Goal: Information Seeking & Learning: Learn about a topic

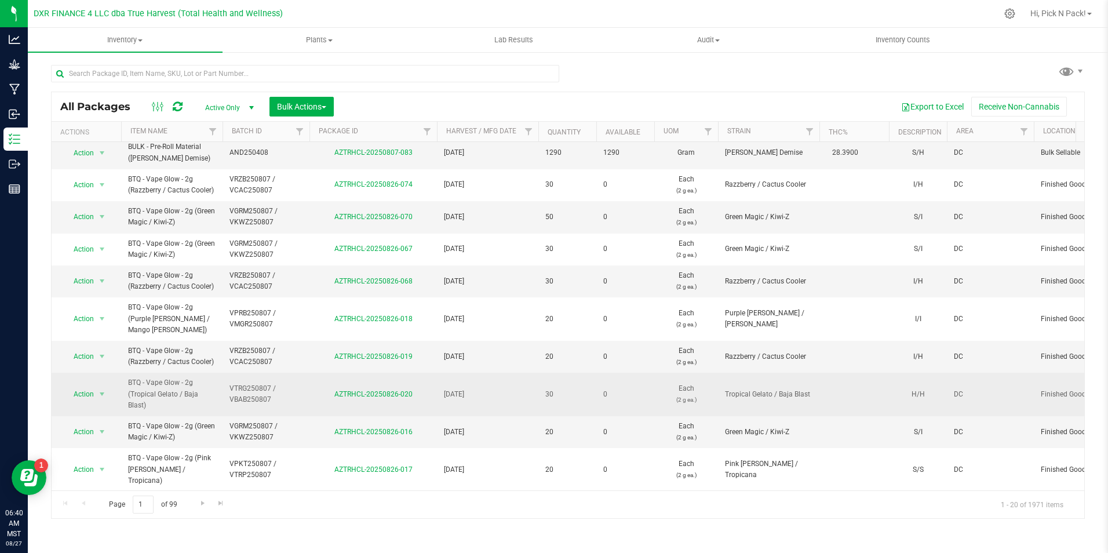
scroll to position [58, 0]
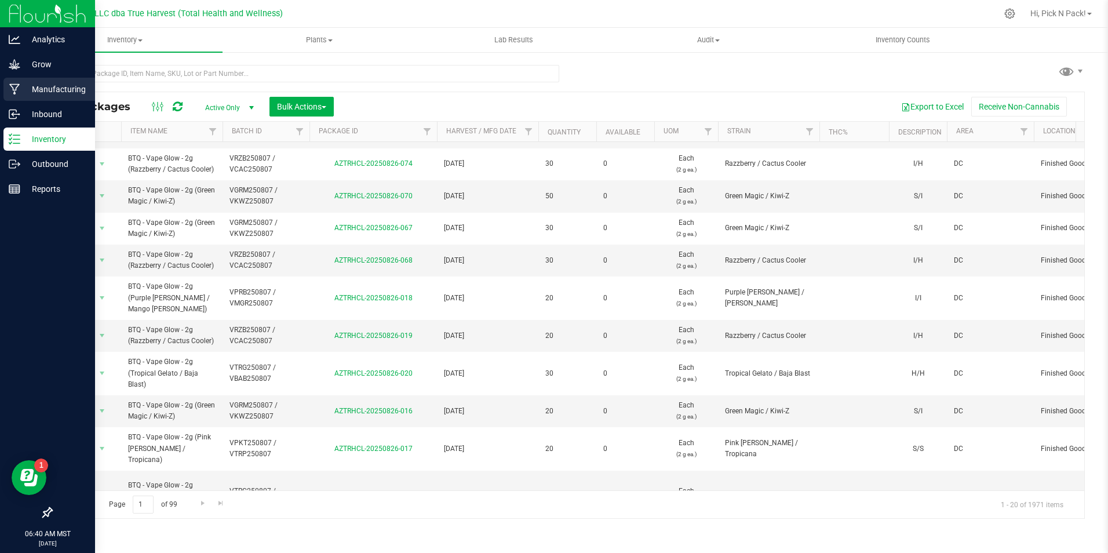
click at [37, 88] on p "Manufacturing" at bounding box center [55, 89] width 70 height 14
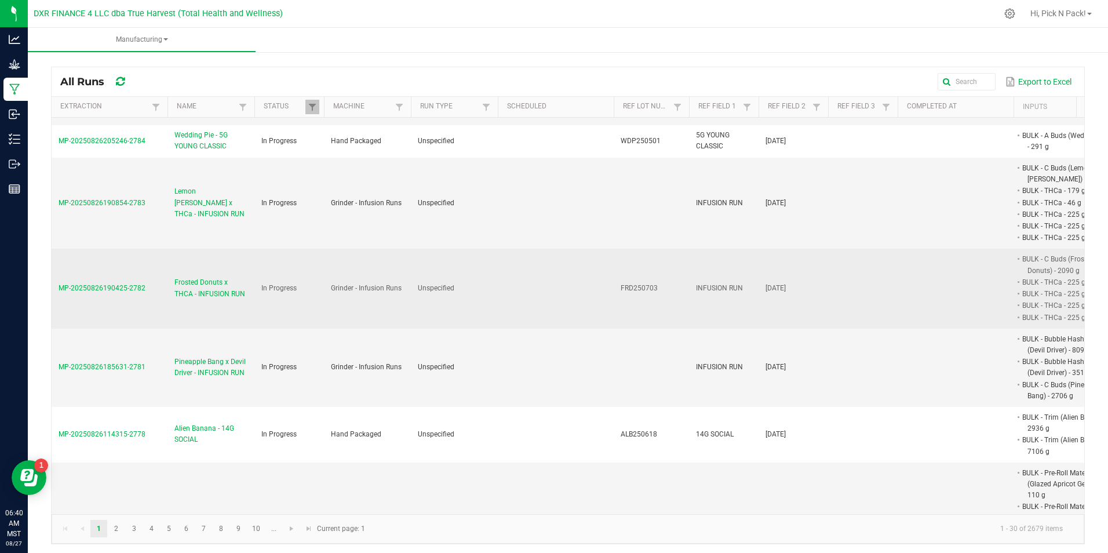
scroll to position [116, 0]
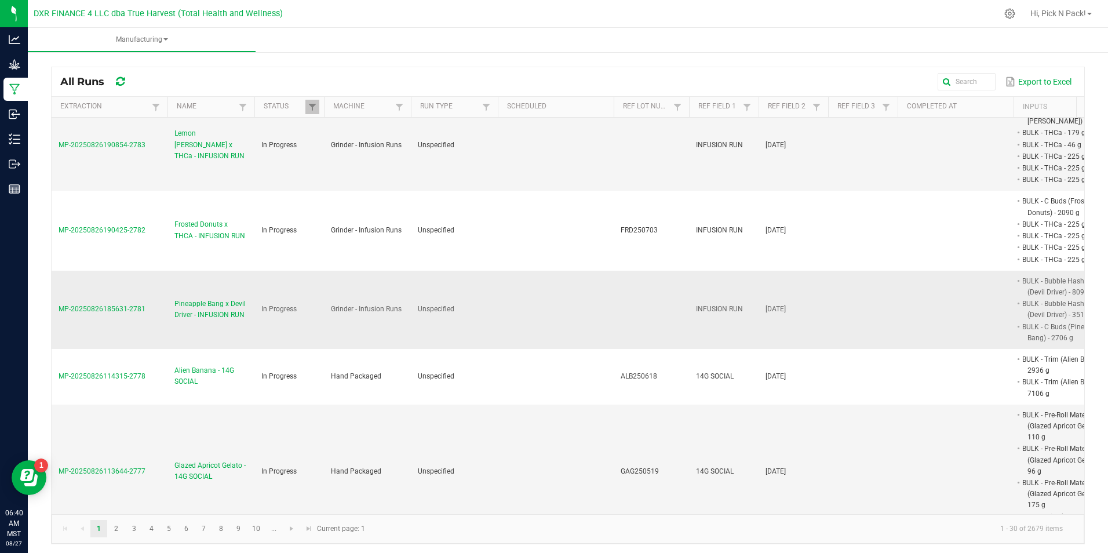
click at [201, 304] on span "Pineapple Bang x Devil Driver - INFUSION RUN" at bounding box center [210, 309] width 73 height 22
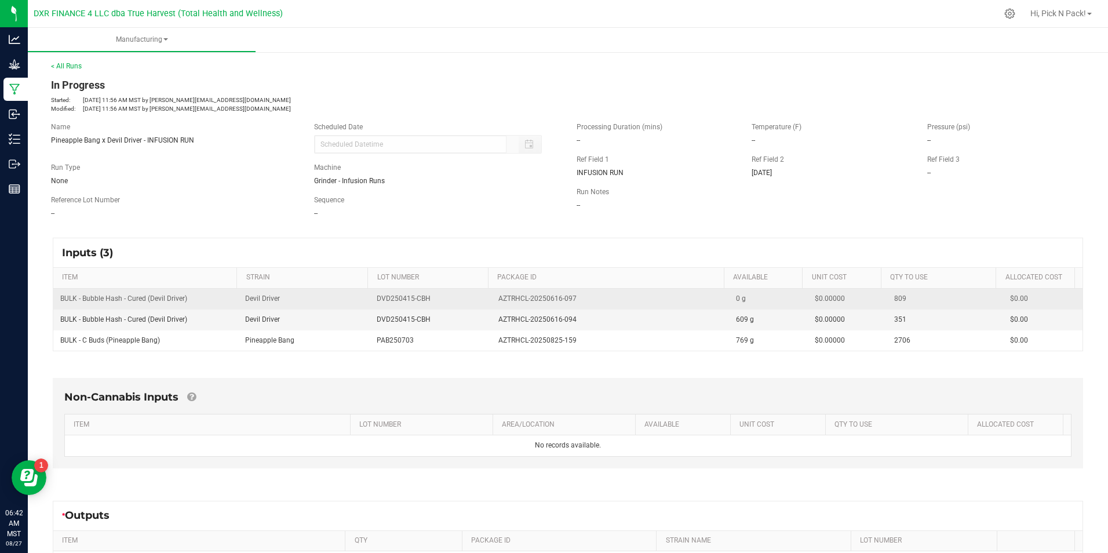
drag, startPoint x: 490, startPoint y: 300, endPoint x: 575, endPoint y: 297, distance: 85.2
click at [575, 297] on td "AZTRHCL-20250616-097" at bounding box center [610, 299] width 238 height 21
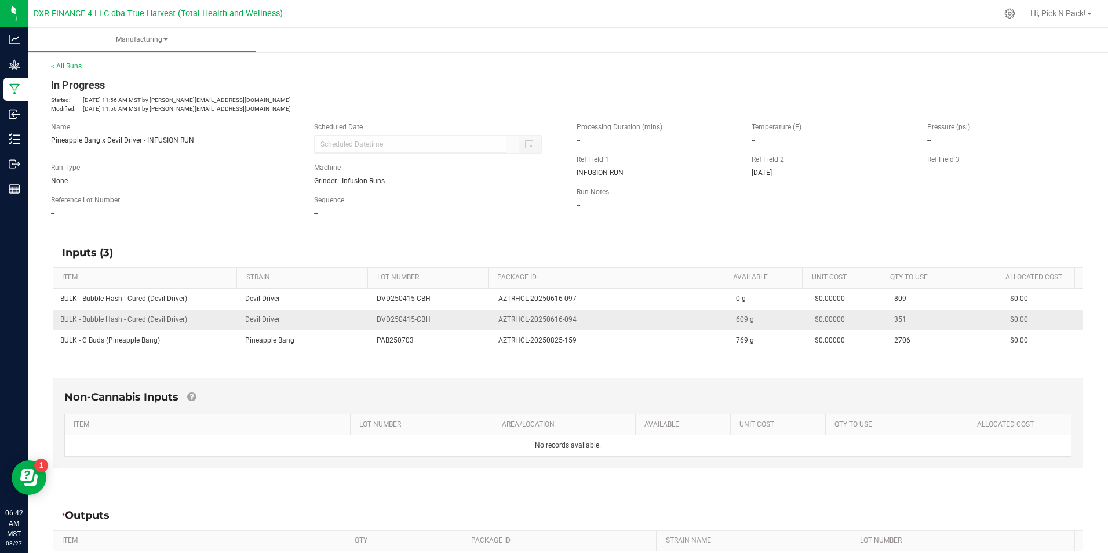
click at [342, 314] on td "Devil Driver" at bounding box center [304, 319] width 132 height 21
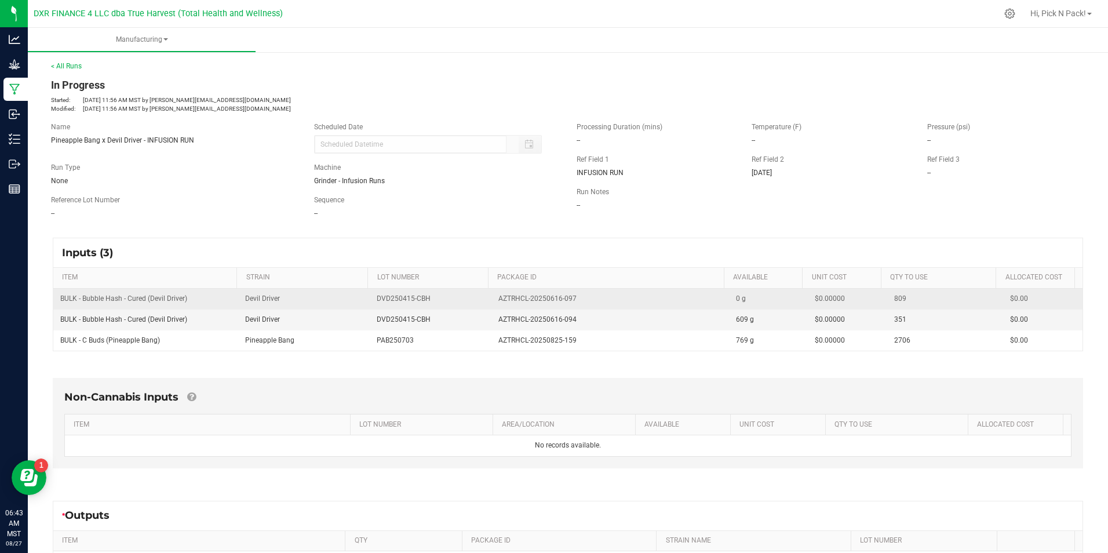
drag, startPoint x: 235, startPoint y: 269, endPoint x: 446, endPoint y: 291, distance: 211.5
click at [236, 269] on th "STRAIN" at bounding box center [301, 278] width 131 height 21
drag, startPoint x: 495, startPoint y: 295, endPoint x: 581, endPoint y: 298, distance: 85.2
click at [581, 298] on td "AZTRHCL-20250616-097" at bounding box center [610, 299] width 238 height 21
copy span "AZTRHCL-20250616-097"
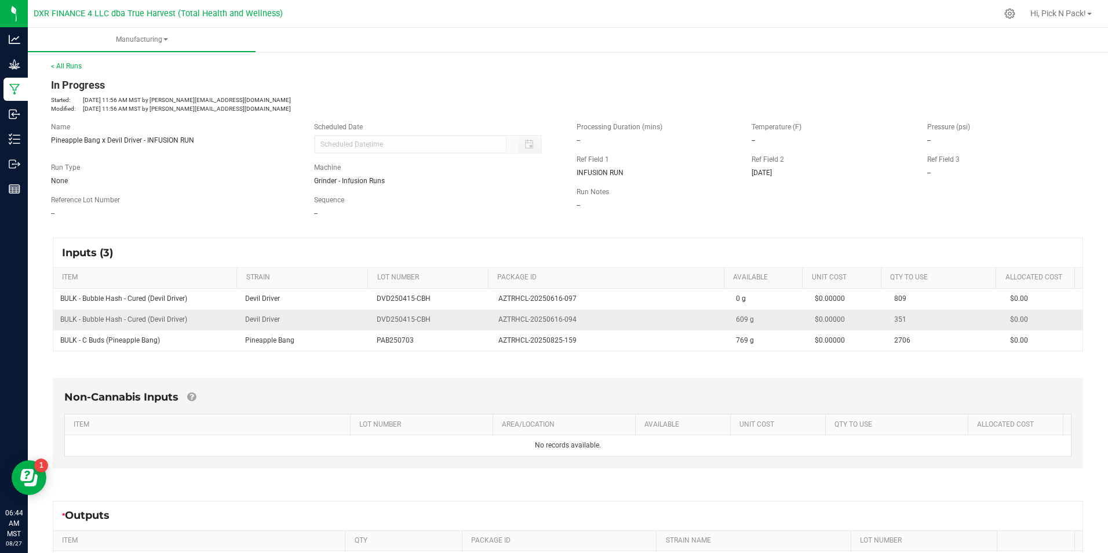
drag, startPoint x: 209, startPoint y: 310, endPoint x: 201, endPoint y: 301, distance: 12.3
click at [209, 309] on td "BULK - Bubble Hash - Cured (Devil Driver)" at bounding box center [145, 319] width 185 height 21
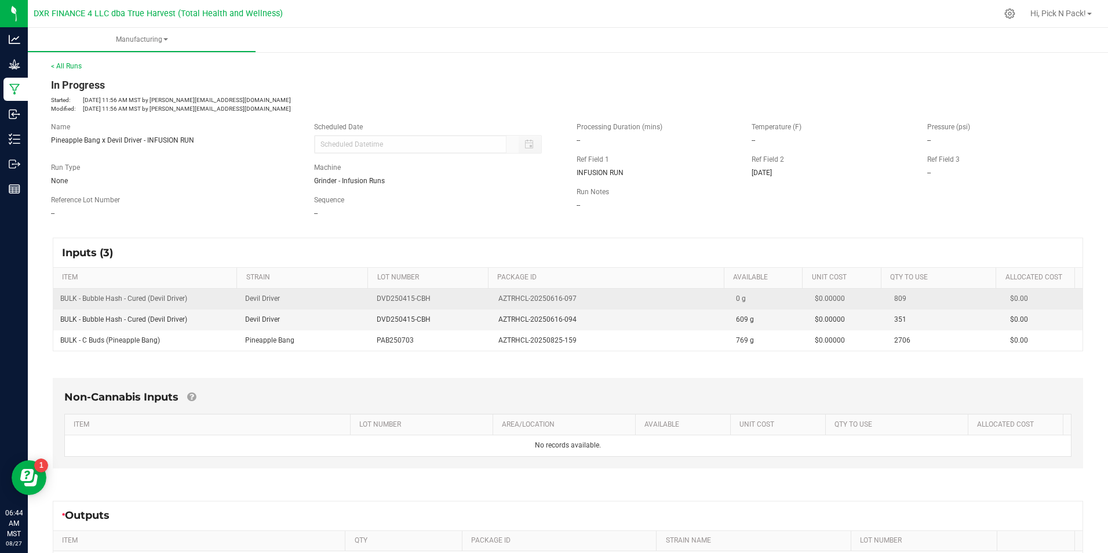
drag, startPoint x: 190, startPoint y: 298, endPoint x: 55, endPoint y: 300, distance: 135.0
click at [55, 300] on td "BULK - Bubble Hash - Cured (Devil Driver)" at bounding box center [145, 299] width 185 height 21
copy span "BULK - Bubble Hash - Cured (Devil Driver)"
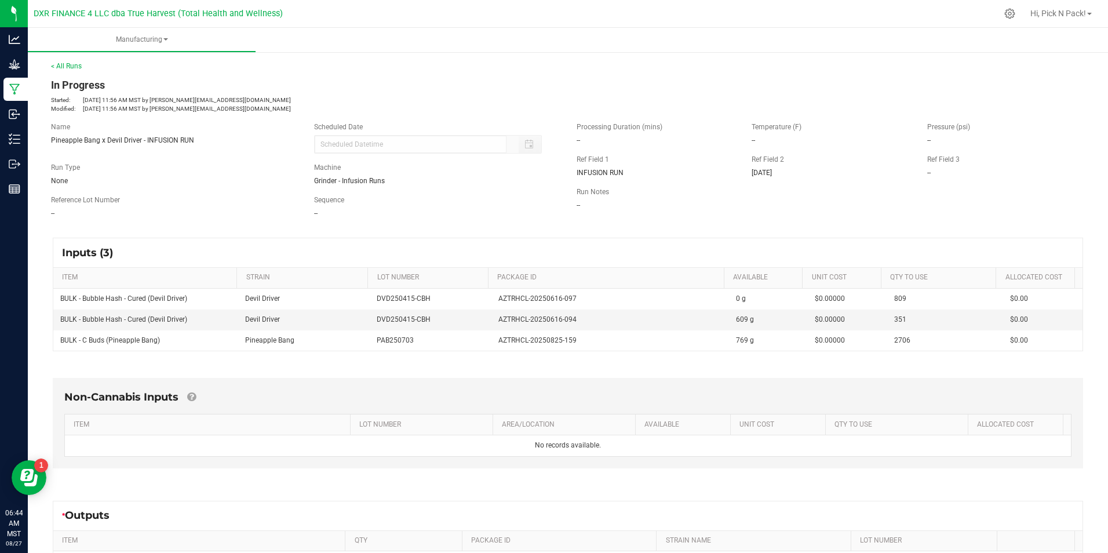
click at [338, 354] on div "Inputs (3) ITEM STRAIN LOT NUMBER PACKAGE ID AVAILABLE Unit Cost QTY TO USE All…" at bounding box center [567, 294] width 1051 height 134
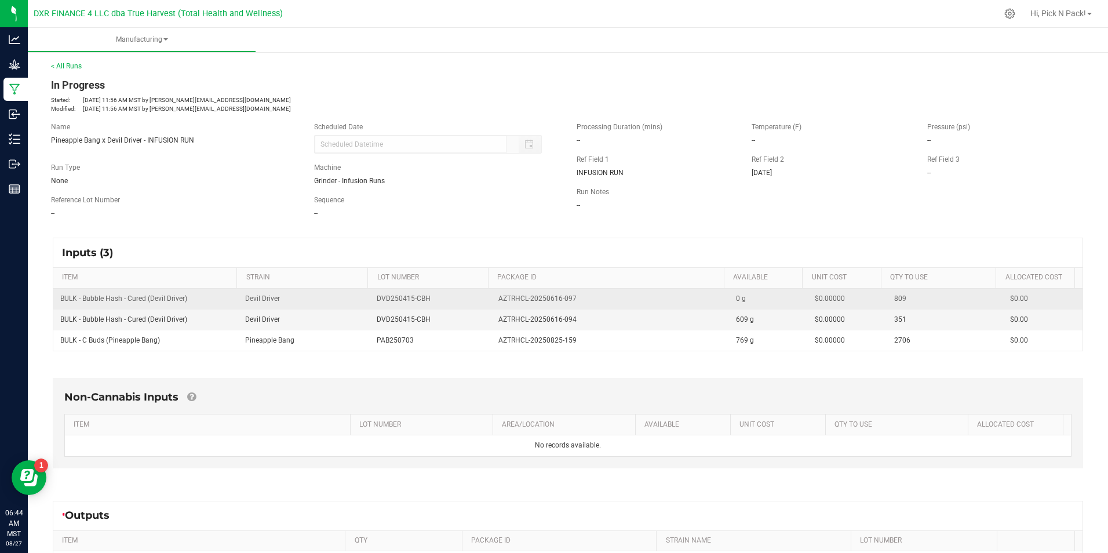
drag, startPoint x: 370, startPoint y: 298, endPoint x: 425, endPoint y: 301, distance: 55.1
click at [425, 301] on td "DVD250415-CBH" at bounding box center [430, 299] width 121 height 21
copy span "DVD250415-CBH"
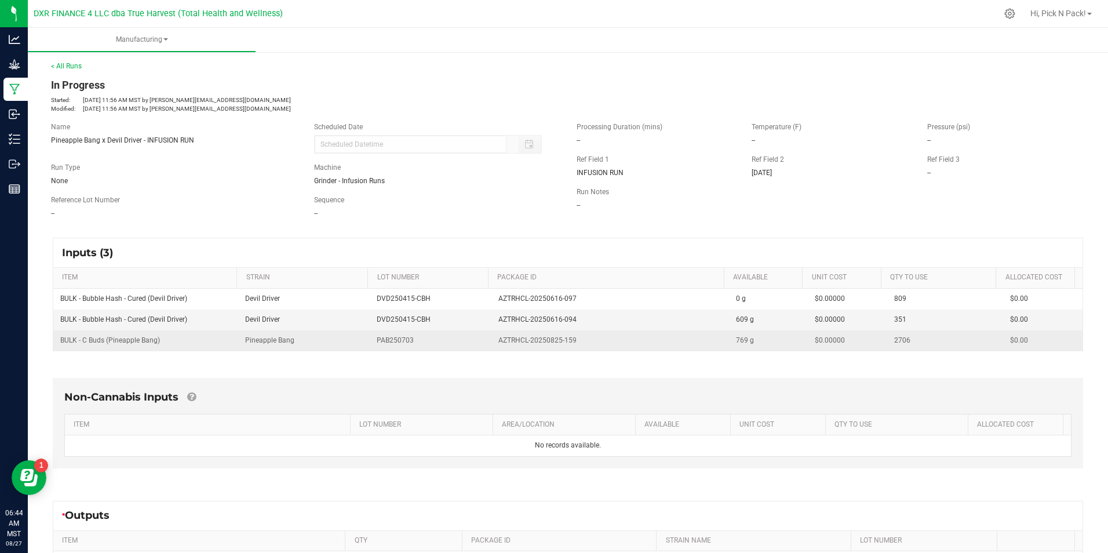
click at [160, 347] on td "BULK - C Buds (Pineapple Bang)" at bounding box center [145, 340] width 185 height 20
drag, startPoint x: 162, startPoint y: 342, endPoint x: 58, endPoint y: 344, distance: 103.8
click at [58, 344] on td "BULK - C Buds (Pineapple Bang)" at bounding box center [145, 340] width 185 height 20
copy span "BULK - C Buds (Pineapple Bang)"
drag, startPoint x: 340, startPoint y: 337, endPoint x: 375, endPoint y: 339, distance: 34.8
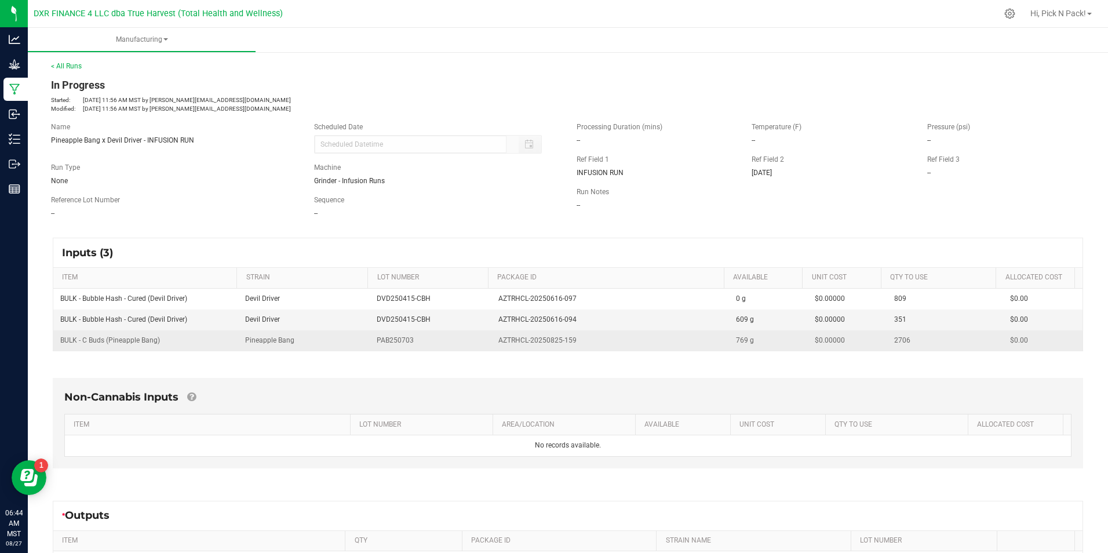
click at [340, 337] on td "Pineapple Bang" at bounding box center [304, 340] width 132 height 20
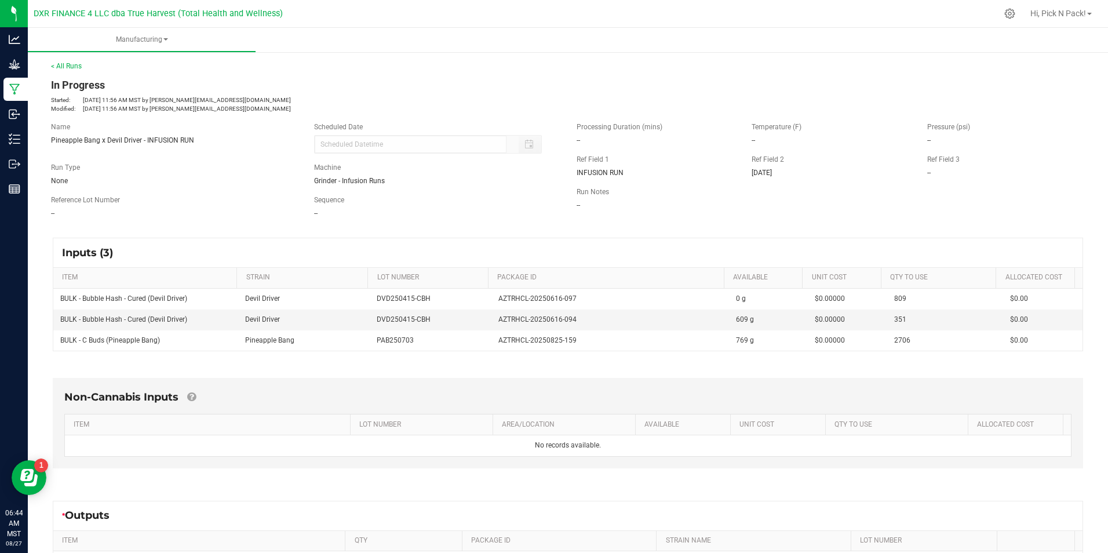
click at [207, 287] on th "ITEM" at bounding box center [144, 278] width 183 height 21
drag, startPoint x: 489, startPoint y: 318, endPoint x: 570, endPoint y: 324, distance: 80.8
click at [570, 324] on td "AZTRHCL-20250616-094" at bounding box center [610, 319] width 238 height 21
copy span "AZTRHCL-20250616-094"
click at [337, 235] on div "Inputs (3) ITEM STRAIN LOT NUMBER PACKAGE ID AVAILABLE Unit Cost QTY TO USE All…" at bounding box center [567, 294] width 1051 height 134
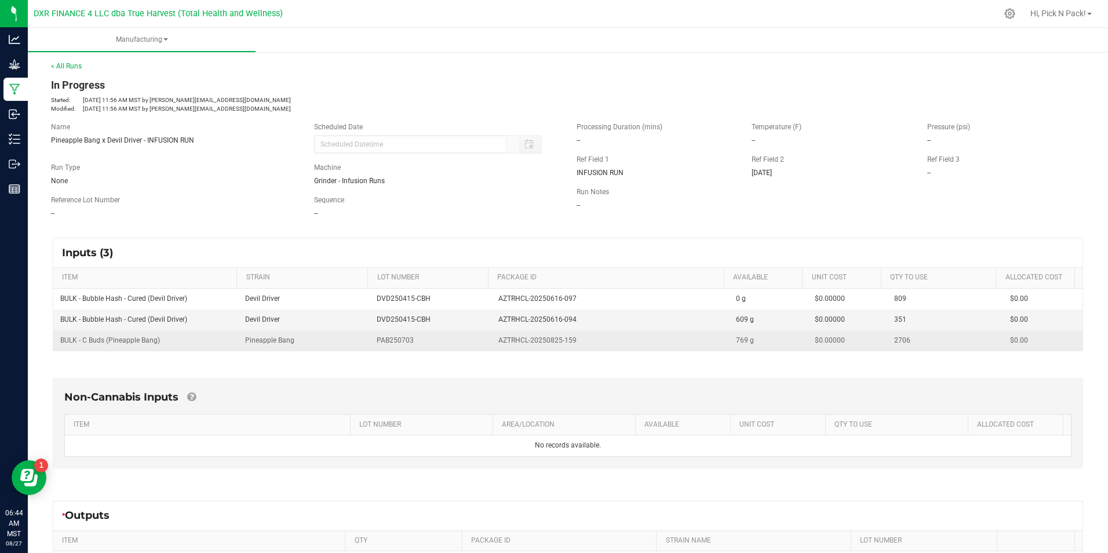
drag, startPoint x: 484, startPoint y: 341, endPoint x: 572, endPoint y: 341, distance: 88.1
click at [572, 341] on td "AZTRHCL-20250825-159" at bounding box center [610, 340] width 238 height 20
copy span "AZTRHCL-20250825-159"
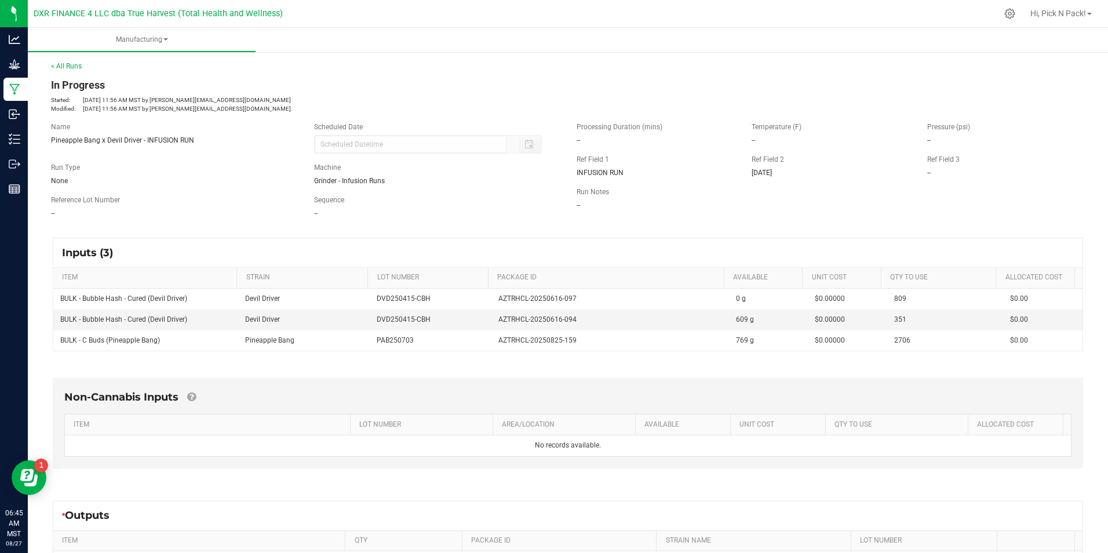
click at [233, 207] on div "Reference Lot Number --" at bounding box center [173, 207] width 263 height 24
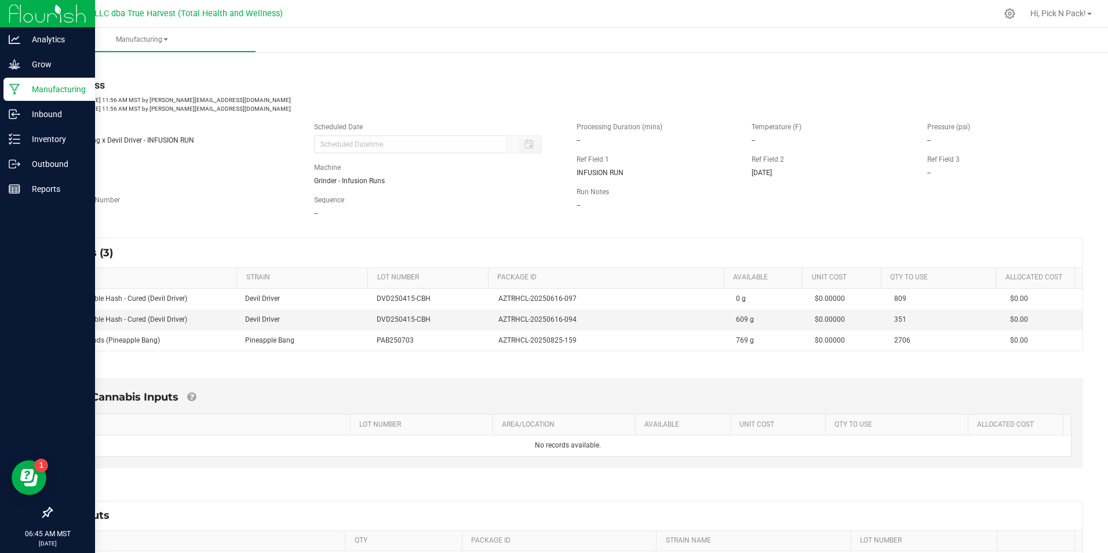
click at [56, 88] on p "Manufacturing" at bounding box center [55, 89] width 70 height 14
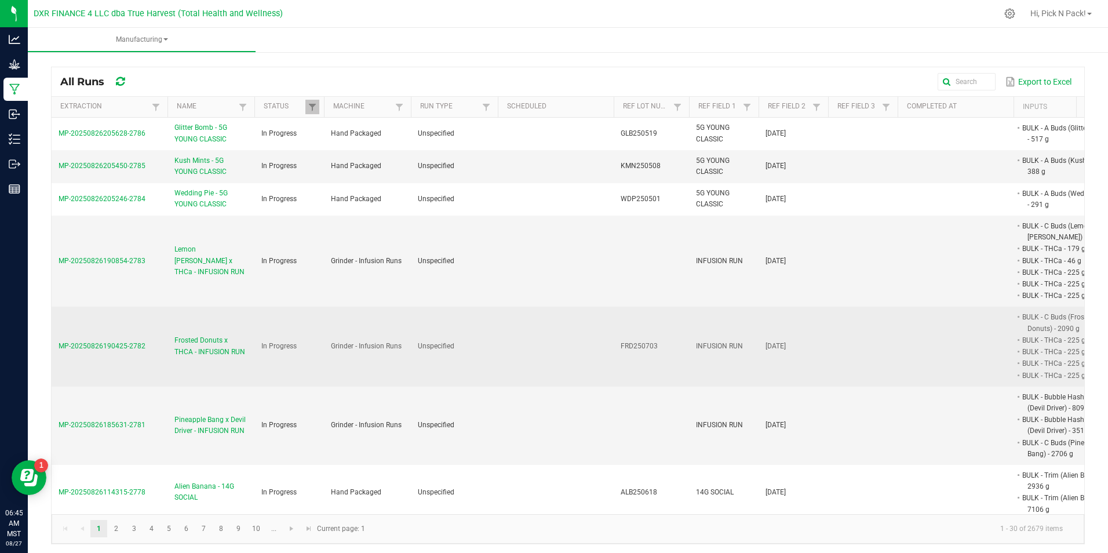
click at [206, 344] on span "Frosted Donuts x THCA - INFUSION RUN" at bounding box center [210, 346] width 73 height 22
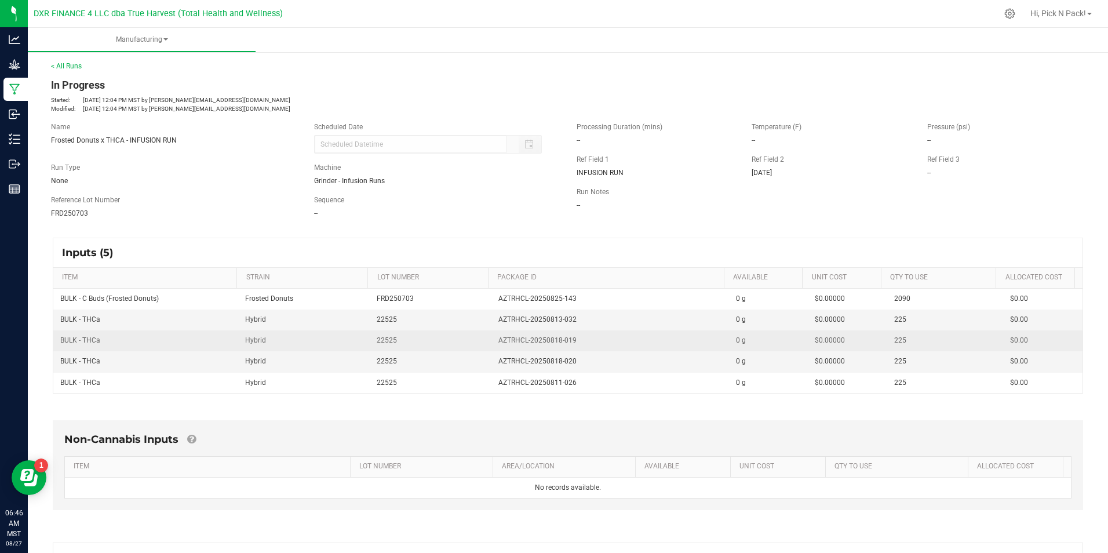
click at [330, 346] on td "Hybrid" at bounding box center [304, 340] width 132 height 21
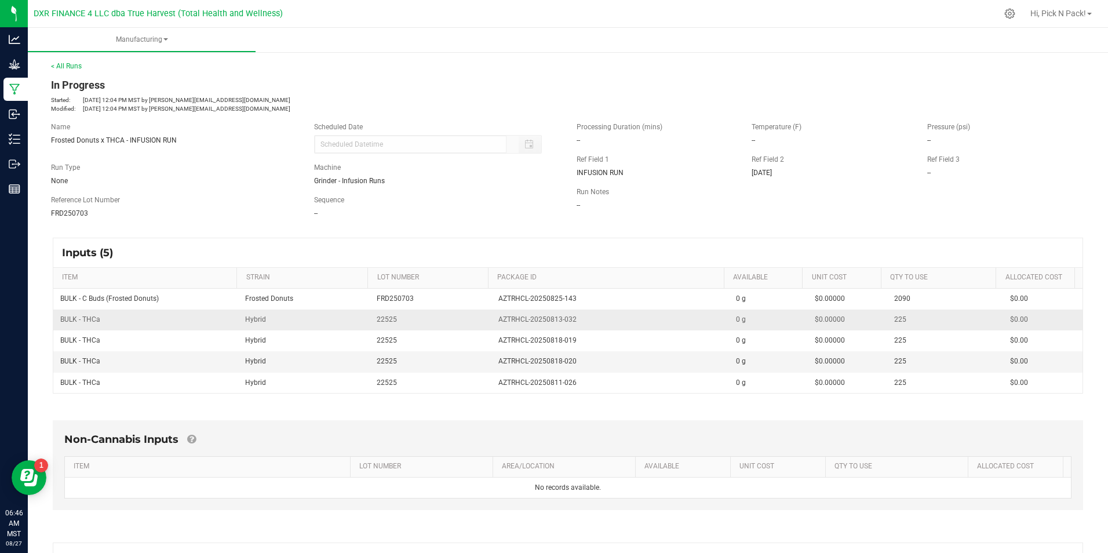
drag, startPoint x: 399, startPoint y: 320, endPoint x: 369, endPoint y: 320, distance: 29.6
click at [370, 320] on td "22525" at bounding box center [430, 319] width 121 height 21
copy span "22525"
click at [354, 359] on td "Hybrid" at bounding box center [304, 361] width 132 height 21
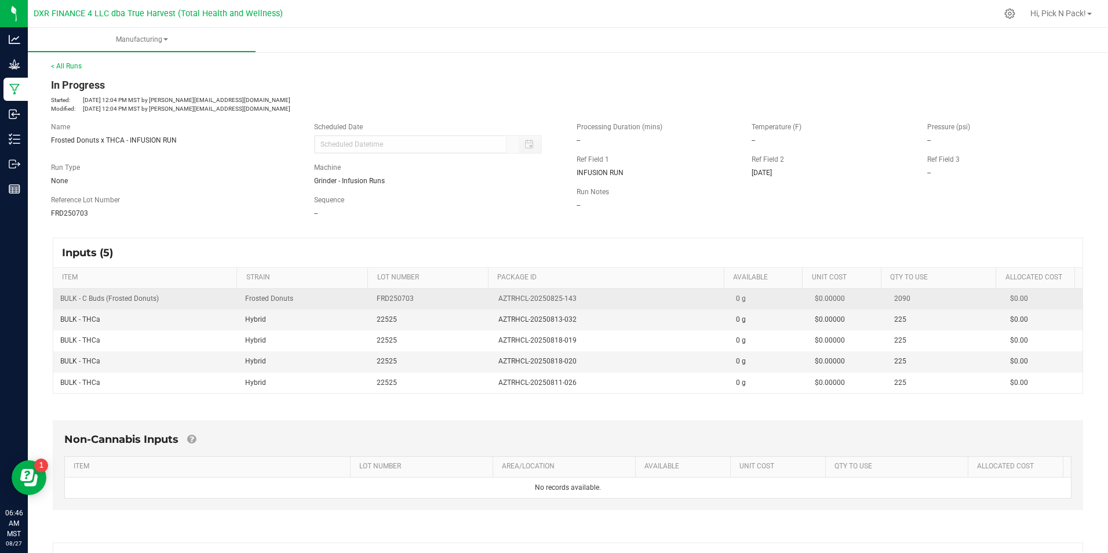
drag, startPoint x: 419, startPoint y: 294, endPoint x: 366, endPoint y: 303, distance: 54.0
click at [370, 303] on td "FRD250703" at bounding box center [430, 299] width 121 height 21
copy span "FRD250703"
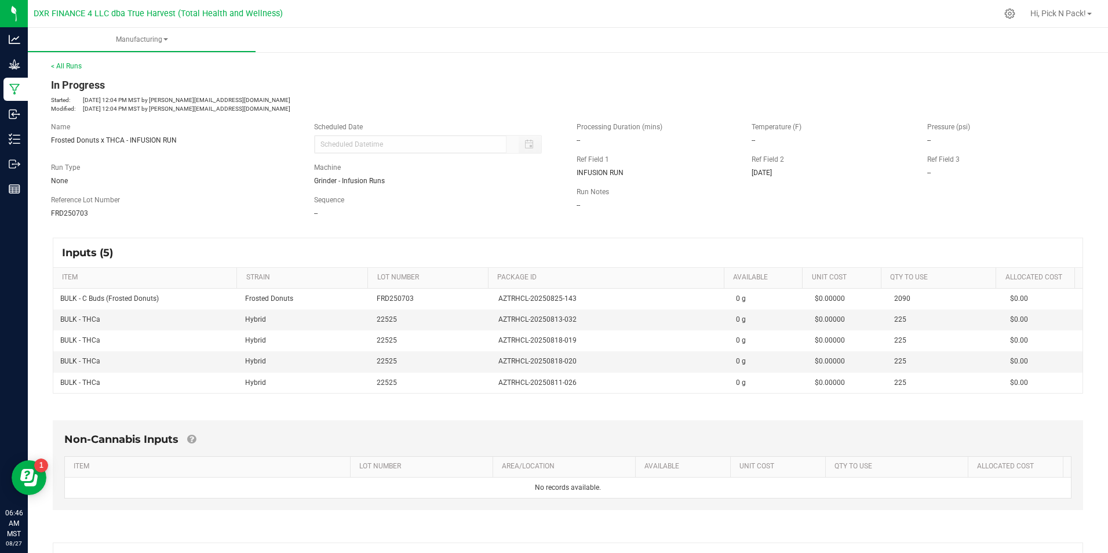
drag, startPoint x: 246, startPoint y: 272, endPoint x: 225, endPoint y: 277, distance: 20.8
click at [243, 272] on th "STRAIN" at bounding box center [301, 278] width 131 height 21
drag, startPoint x: 105, startPoint y: 321, endPoint x: 57, endPoint y: 323, distance: 47.6
click at [57, 323] on td "BULK - THCa" at bounding box center [145, 319] width 185 height 21
copy span "BULK - THCa"
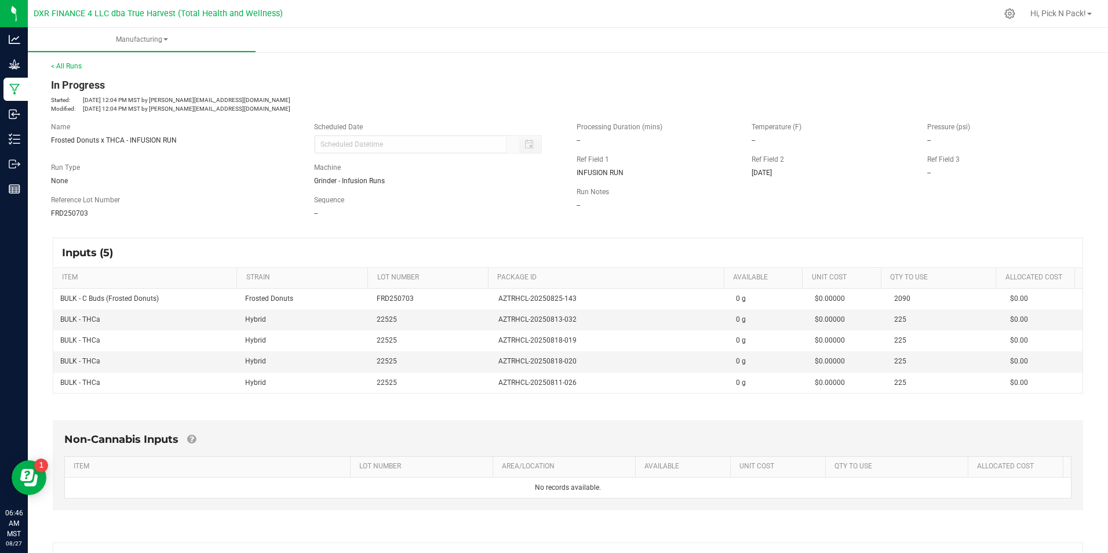
drag, startPoint x: 162, startPoint y: 300, endPoint x: 53, endPoint y: 296, distance: 109.6
click at [53, 296] on kendo-grid "Inputs (5) ITEM STRAIN LOT NUMBER PACKAGE ID AVAILABLE Unit Cost QTY TO USE All…" at bounding box center [568, 316] width 1030 height 156
copy table "BULK - C Buds (Frosted Donuts)"
click at [341, 259] on div "Inputs (5)" at bounding box center [567, 252] width 1029 height 29
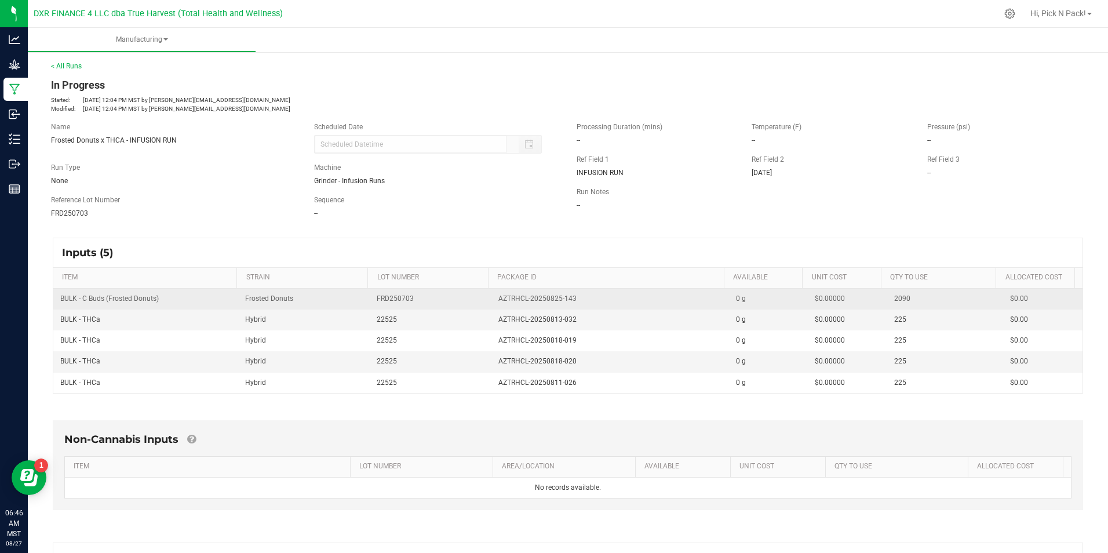
drag, startPoint x: 575, startPoint y: 295, endPoint x: 488, endPoint y: 298, distance: 87.0
click at [491, 298] on td "AZTRHCL-20250825-143" at bounding box center [610, 299] width 238 height 21
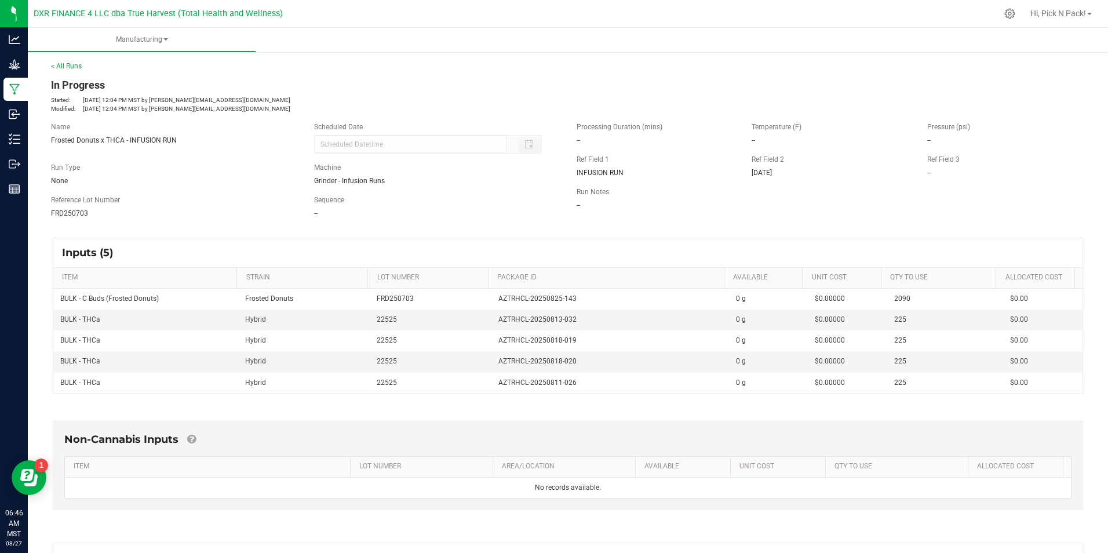
drag, startPoint x: 298, startPoint y: 245, endPoint x: 318, endPoint y: 249, distance: 19.4
click at [298, 245] on div "Inputs (5)" at bounding box center [567, 252] width 1029 height 29
drag, startPoint x: 571, startPoint y: 322, endPoint x: 489, endPoint y: 323, distance: 82.3
click at [491, 324] on td "AZTRHCL-20250813-032" at bounding box center [610, 319] width 238 height 21
click at [367, 287] on th "LOT NUMBER" at bounding box center [427, 278] width 121 height 21
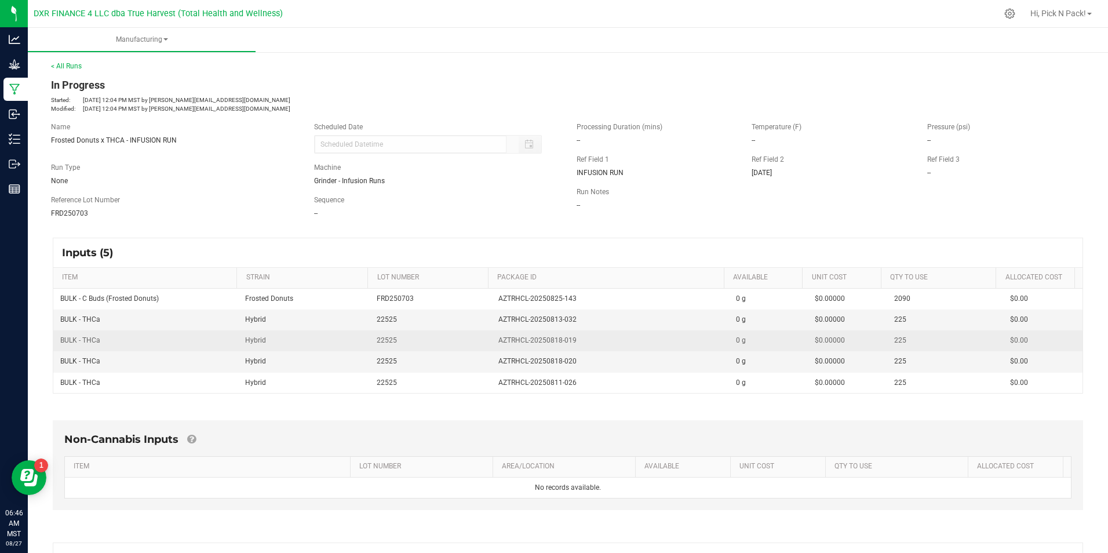
drag, startPoint x: 573, startPoint y: 337, endPoint x: 490, endPoint y: 341, distance: 83.0
click at [491, 341] on td "AZTRHCL-20250818-019" at bounding box center [610, 340] width 238 height 21
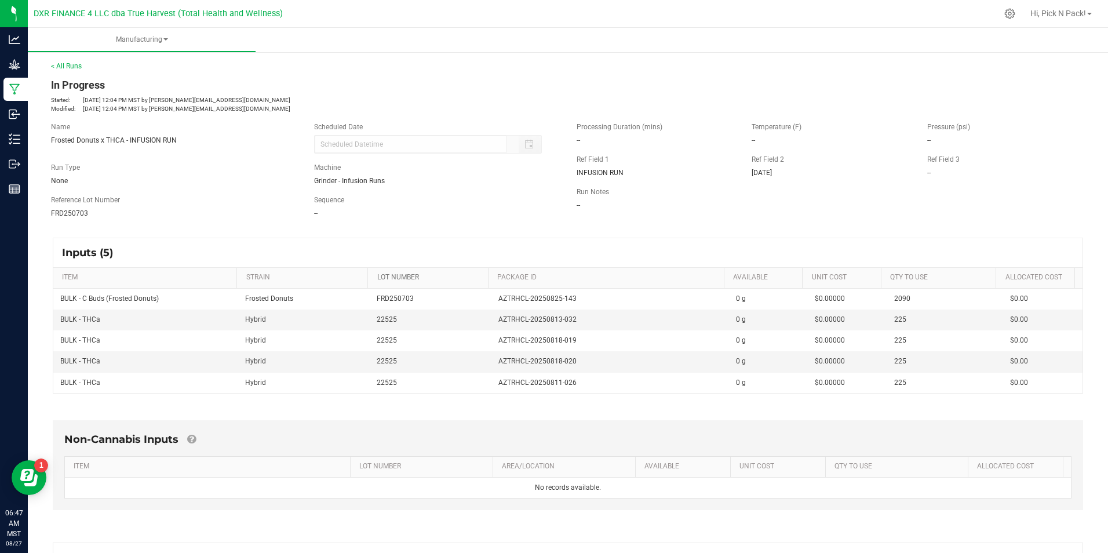
click at [377, 278] on link "LOT NUMBER" at bounding box center [430, 277] width 107 height 9
drag, startPoint x: 569, startPoint y: 362, endPoint x: 484, endPoint y: 367, distance: 85.3
click at [491, 367] on td "AZTRHCL-20250818-020" at bounding box center [610, 361] width 238 height 21
click at [342, 281] on link "STRAIN" at bounding box center [304, 277] width 117 height 9
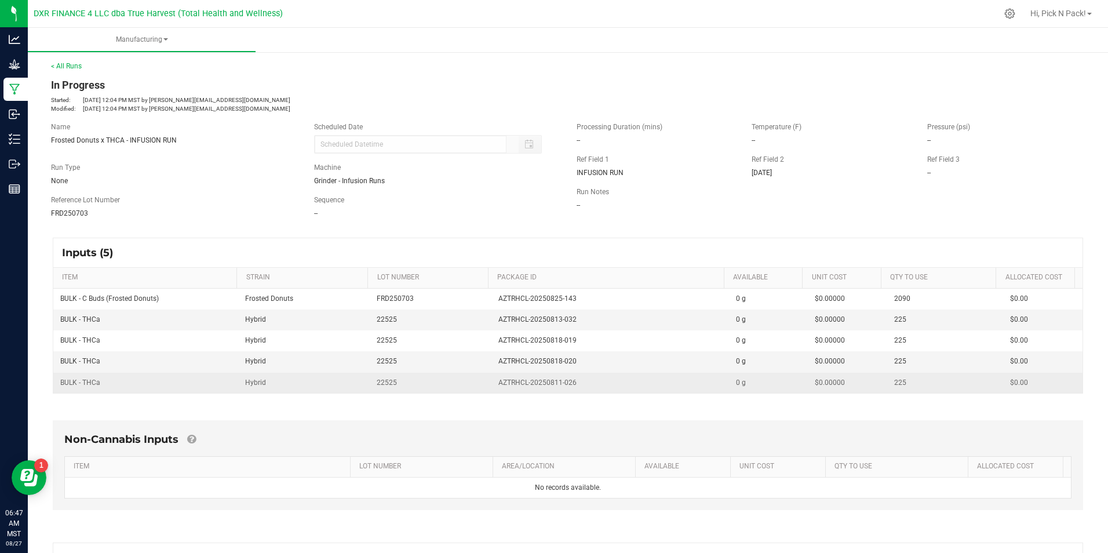
drag, startPoint x: 575, startPoint y: 384, endPoint x: 487, endPoint y: 385, distance: 87.5
click at [491, 385] on td "AZTRHCL-20250811-026" at bounding box center [610, 383] width 238 height 20
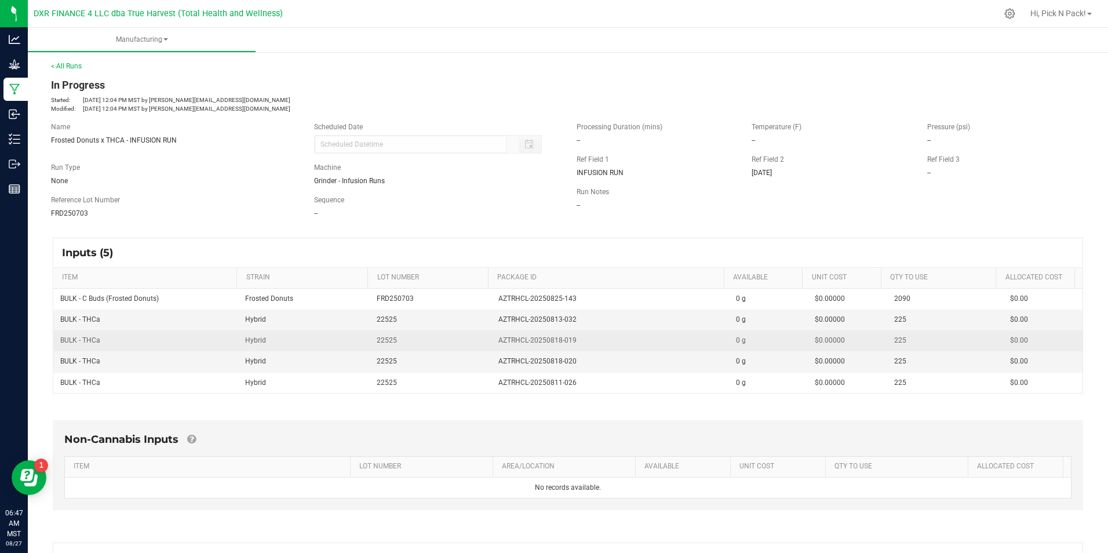
click at [345, 346] on td "Hybrid" at bounding box center [304, 340] width 132 height 21
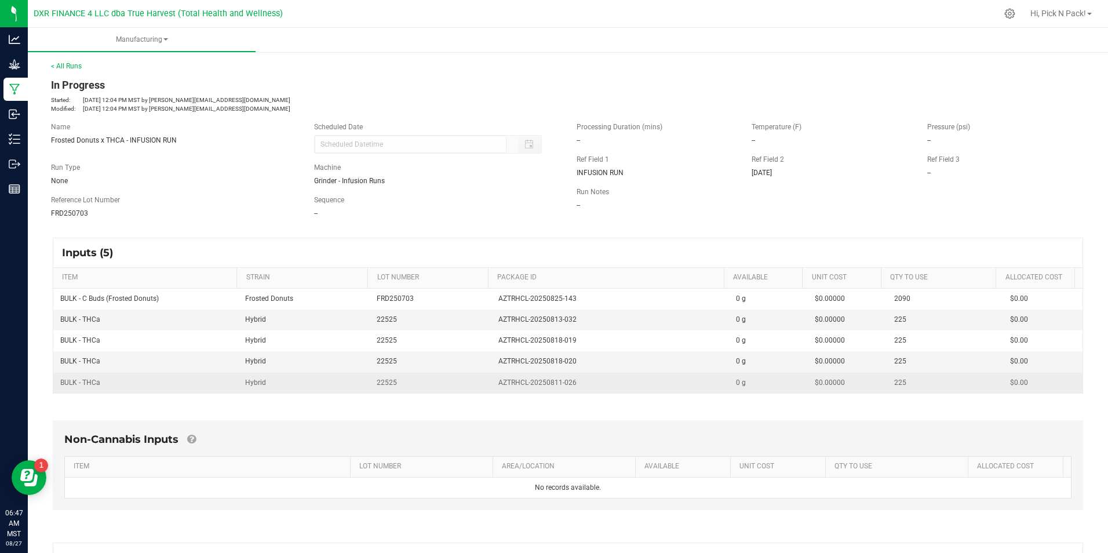
drag, startPoint x: 394, startPoint y: 380, endPoint x: 359, endPoint y: 390, distance: 36.1
click at [359, 390] on tr "BULK - THCa Hybrid 22525 AZTRHCL-20250811-026 0 g $0.00000 225 $0.00" at bounding box center [567, 383] width 1029 height 20
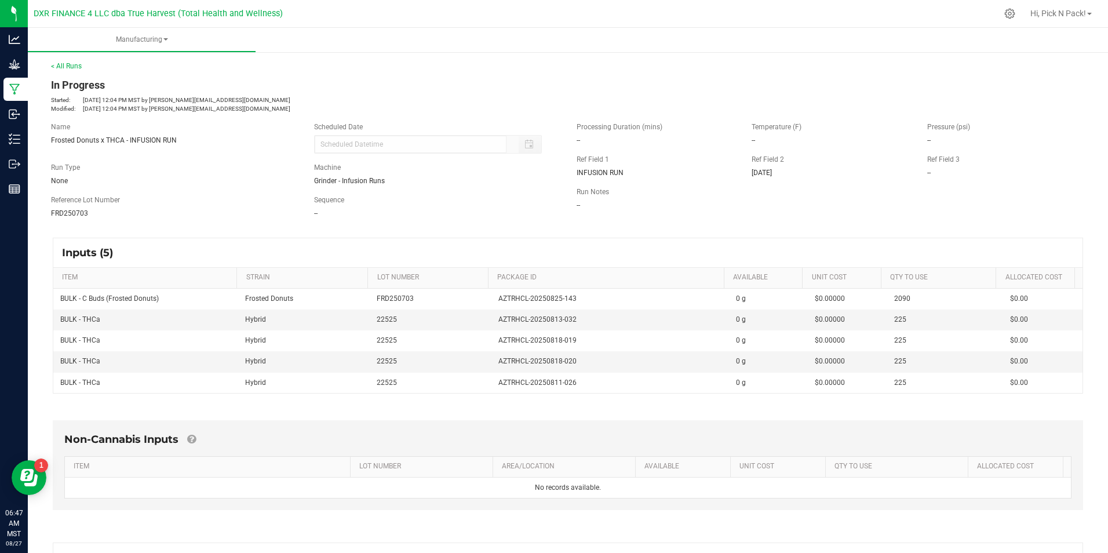
drag, startPoint x: 105, startPoint y: 384, endPoint x: 50, endPoint y: 385, distance: 55.6
click at [50, 385] on div "Inputs (5) ITEM STRAIN LOT NUMBER PACKAGE ID AVAILABLE Unit Cost QTY TO USE All…" at bounding box center [567, 315] width 1051 height 177
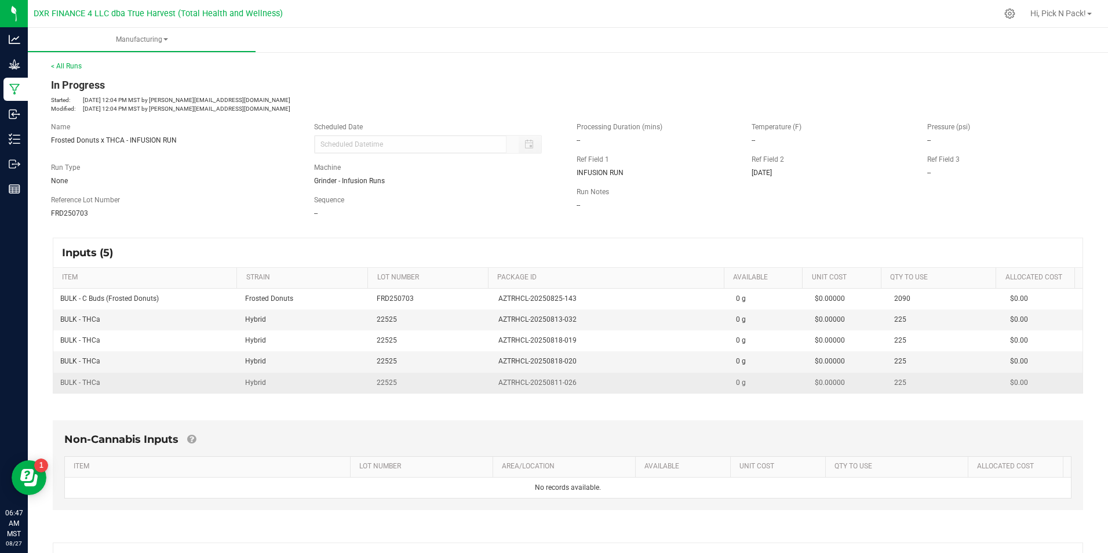
drag, startPoint x: 50, startPoint y: 385, endPoint x: 99, endPoint y: 389, distance: 49.5
click at [99, 389] on td "BULK - THCa" at bounding box center [145, 383] width 185 height 20
drag, startPoint x: 105, startPoint y: 380, endPoint x: 60, endPoint y: 387, distance: 45.6
click at [60, 387] on td "BULK - THCa" at bounding box center [145, 383] width 185 height 20
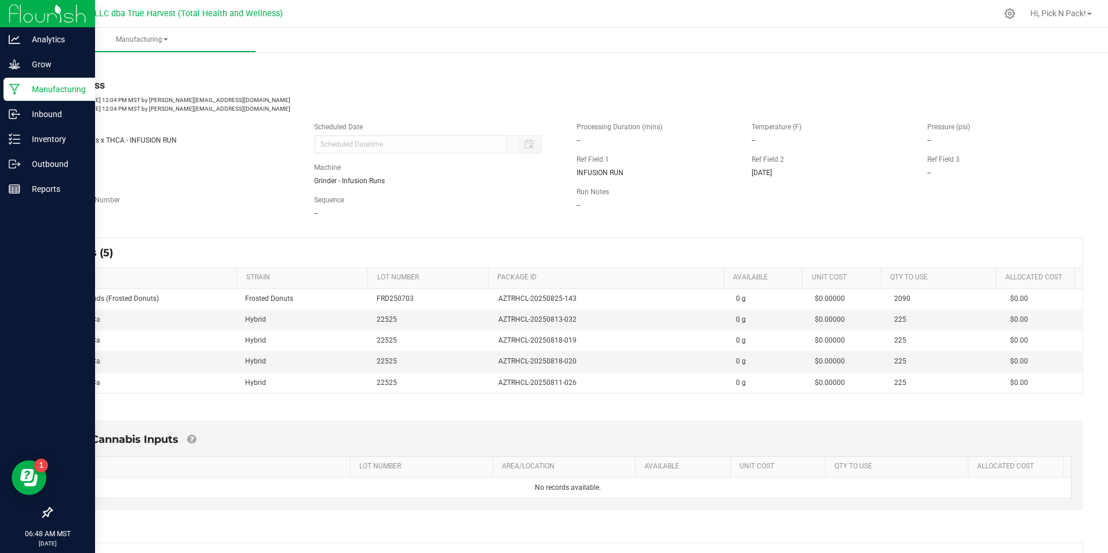
click at [40, 89] on p "Manufacturing" at bounding box center [55, 89] width 70 height 14
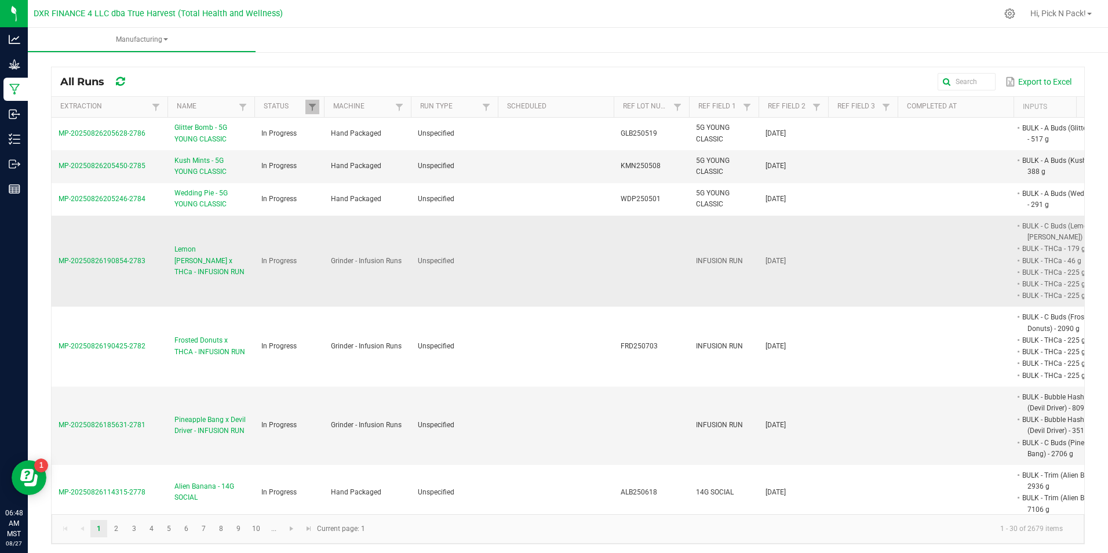
click at [207, 257] on span "Lemon [PERSON_NAME] x THCa - INFUSION RUN" at bounding box center [210, 261] width 73 height 34
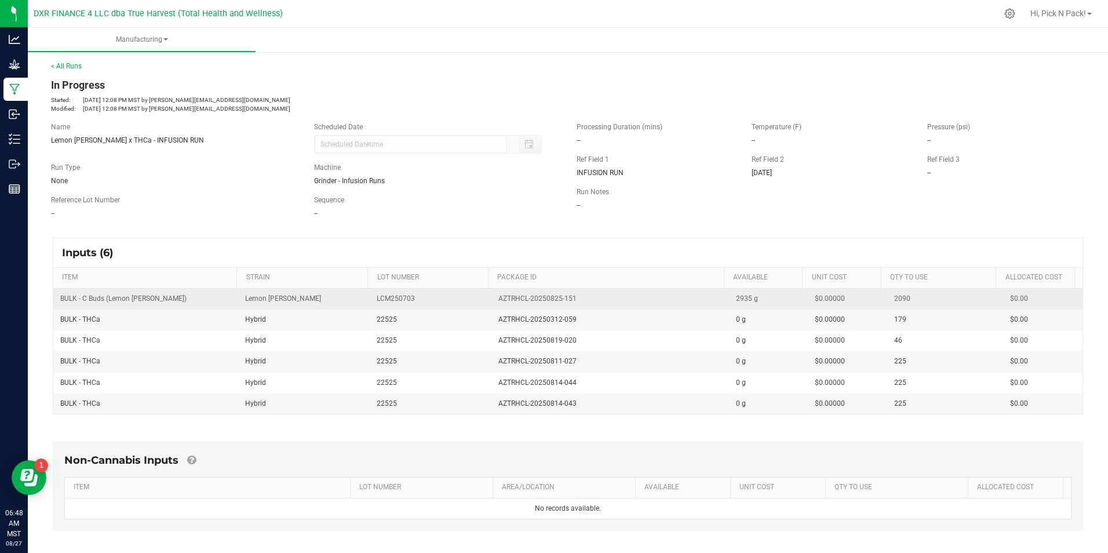
drag, startPoint x: 214, startPoint y: 313, endPoint x: 311, endPoint y: 309, distance: 96.9
click at [214, 313] on td "BULK - THCa" at bounding box center [145, 319] width 185 height 21
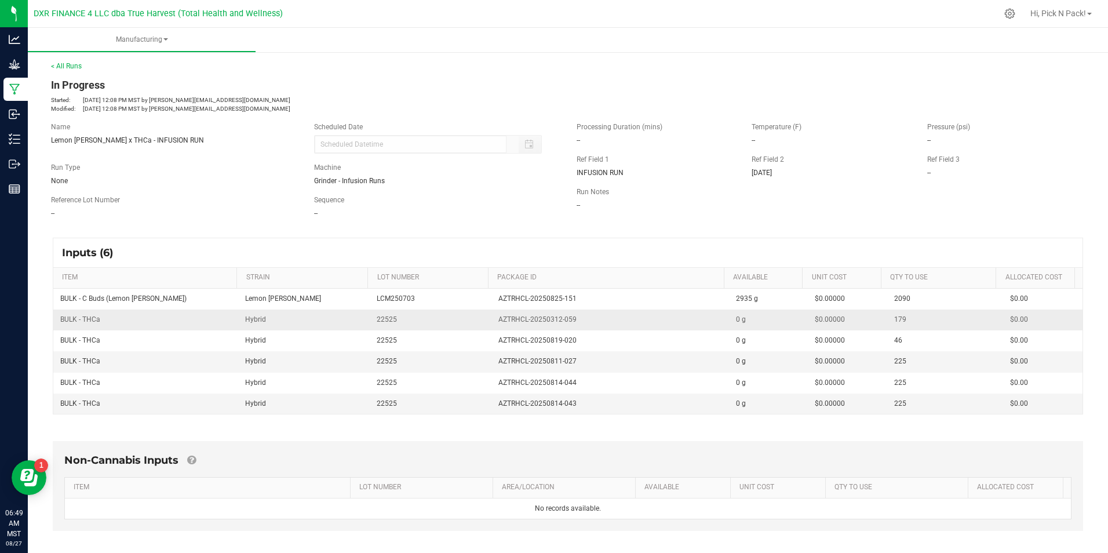
drag, startPoint x: 402, startPoint y: 320, endPoint x: 367, endPoint y: 322, distance: 34.2
click at [370, 322] on td "22525" at bounding box center [430, 319] width 121 height 21
click at [114, 323] on td "BULK - THCa" at bounding box center [145, 319] width 185 height 21
drag, startPoint x: 104, startPoint y: 319, endPoint x: 56, endPoint y: 320, distance: 48.1
click at [56, 320] on td "BULK - THCa" at bounding box center [145, 319] width 185 height 21
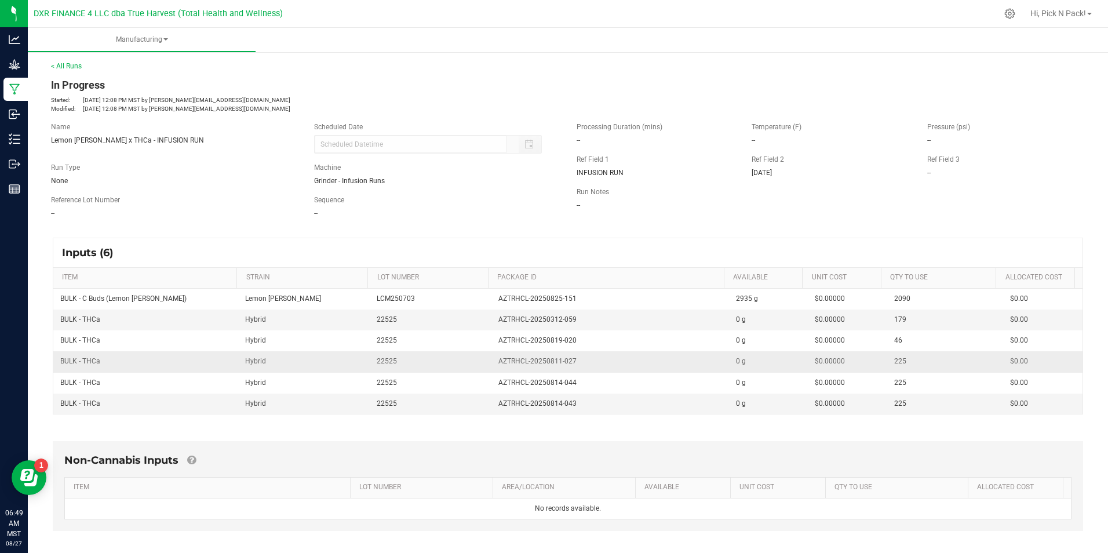
click at [339, 359] on td "Hybrid" at bounding box center [304, 361] width 132 height 21
drag, startPoint x: 569, startPoint y: 402, endPoint x: 489, endPoint y: 403, distance: 80.0
click at [491, 403] on td "AZTRHCL-20250814-043" at bounding box center [610, 403] width 238 height 20
drag, startPoint x: 336, startPoint y: 360, endPoint x: 456, endPoint y: 377, distance: 121.2
click at [336, 360] on td "Hybrid" at bounding box center [304, 361] width 132 height 21
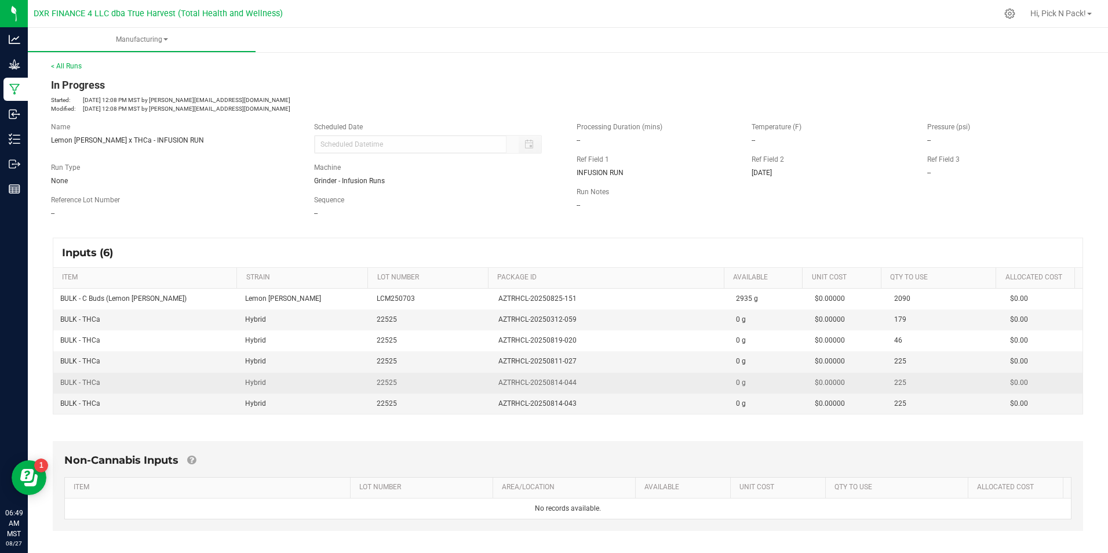
drag, startPoint x: 575, startPoint y: 381, endPoint x: 489, endPoint y: 385, distance: 85.9
click at [491, 385] on td "AZTRHCL-20250814-044" at bounding box center [610, 383] width 238 height 21
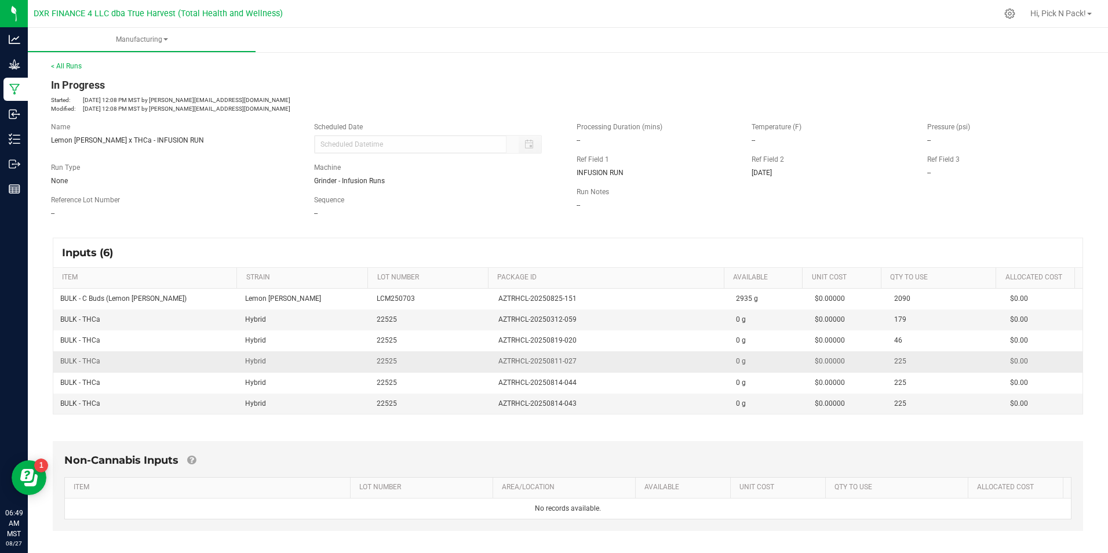
drag, startPoint x: 384, startPoint y: 360, endPoint x: 395, endPoint y: 362, distance: 10.5
click at [384, 360] on span "22525" at bounding box center [387, 361] width 20 height 8
drag, startPoint x: 578, startPoint y: 360, endPoint x: 484, endPoint y: 359, distance: 93.9
click at [491, 360] on td "AZTRHCL-20250811-027" at bounding box center [610, 361] width 238 height 21
click at [352, 320] on td "Hybrid" at bounding box center [304, 319] width 132 height 21
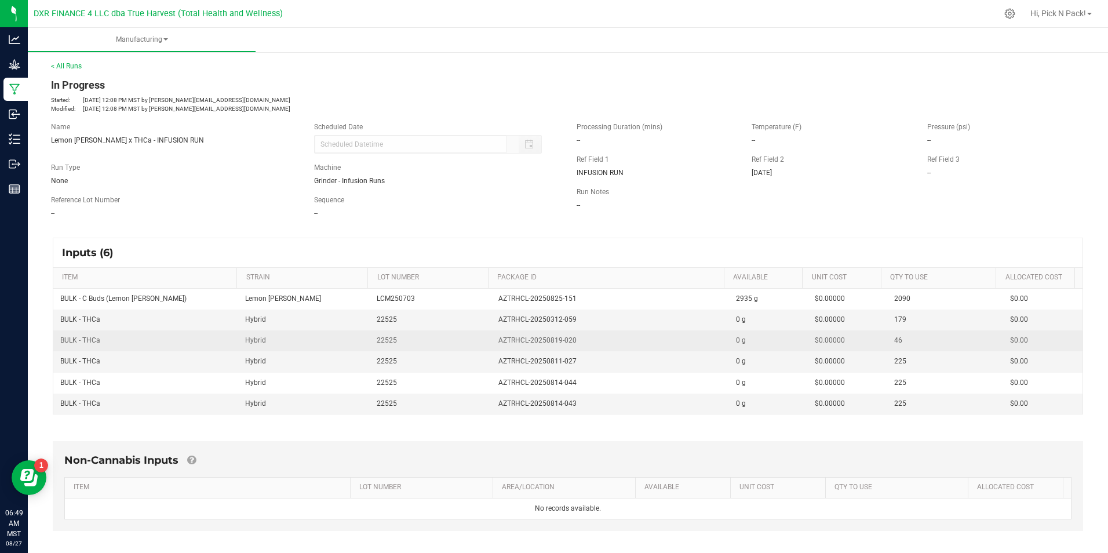
drag, startPoint x: 573, startPoint y: 338, endPoint x: 489, endPoint y: 342, distance: 84.1
click at [491, 342] on td "AZTRHCL-20250819-020" at bounding box center [610, 340] width 238 height 21
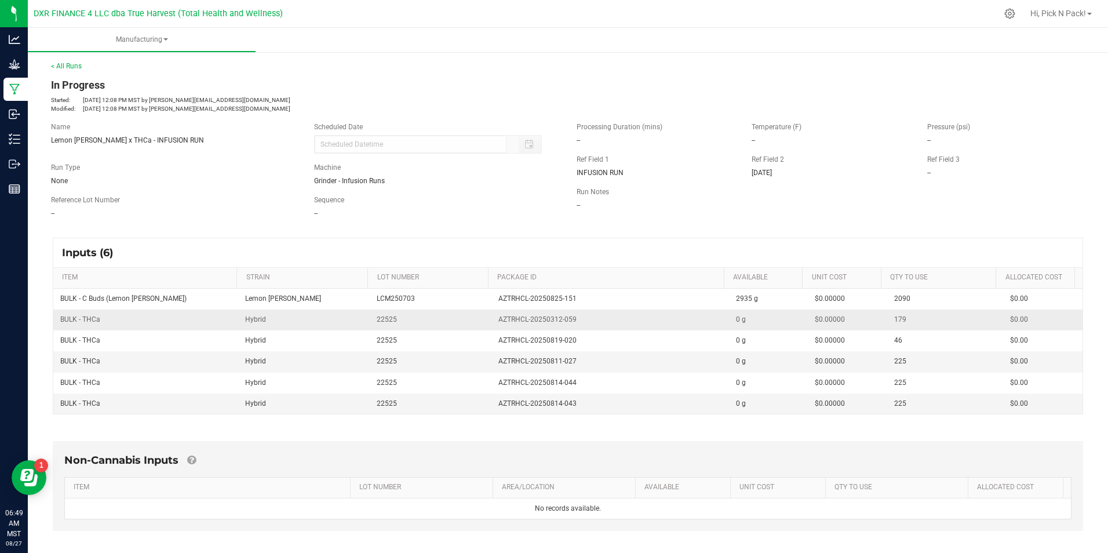
drag, startPoint x: 381, startPoint y: 309, endPoint x: 407, endPoint y: 314, distance: 26.6
click at [381, 309] on td "LCM250703" at bounding box center [430, 299] width 121 height 21
drag, startPoint x: 569, startPoint y: 316, endPoint x: 476, endPoint y: 316, distance: 92.7
click at [477, 316] on tr "BULK - THCa Hybrid 22525 AZTRHCL-20250312-059 0 g $0.00000 179 $0.00" at bounding box center [567, 319] width 1029 height 21
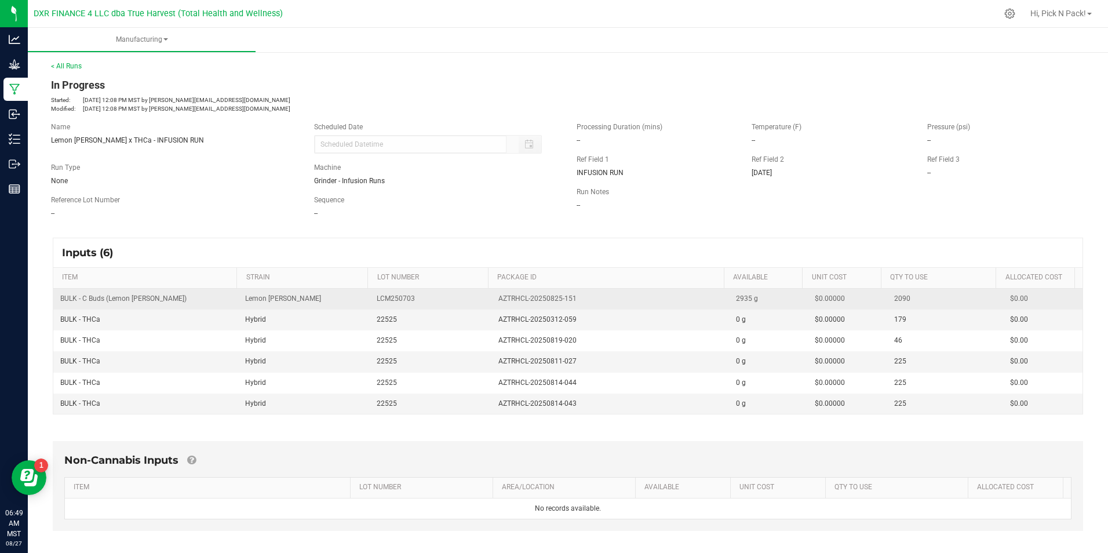
drag, startPoint x: 300, startPoint y: 290, endPoint x: 318, endPoint y: 293, distance: 17.5
click at [300, 290] on td "Lemon [PERSON_NAME]" at bounding box center [304, 299] width 132 height 21
drag, startPoint x: 575, startPoint y: 299, endPoint x: 473, endPoint y: 302, distance: 102.0
click at [473, 302] on tr "BULK - C Buds (Lemon [PERSON_NAME]) Lemon [PERSON_NAME] LCM250703 AZTRHCL-20250…" at bounding box center [567, 299] width 1029 height 21
click at [353, 297] on td "Lemon [PERSON_NAME]" at bounding box center [304, 299] width 132 height 21
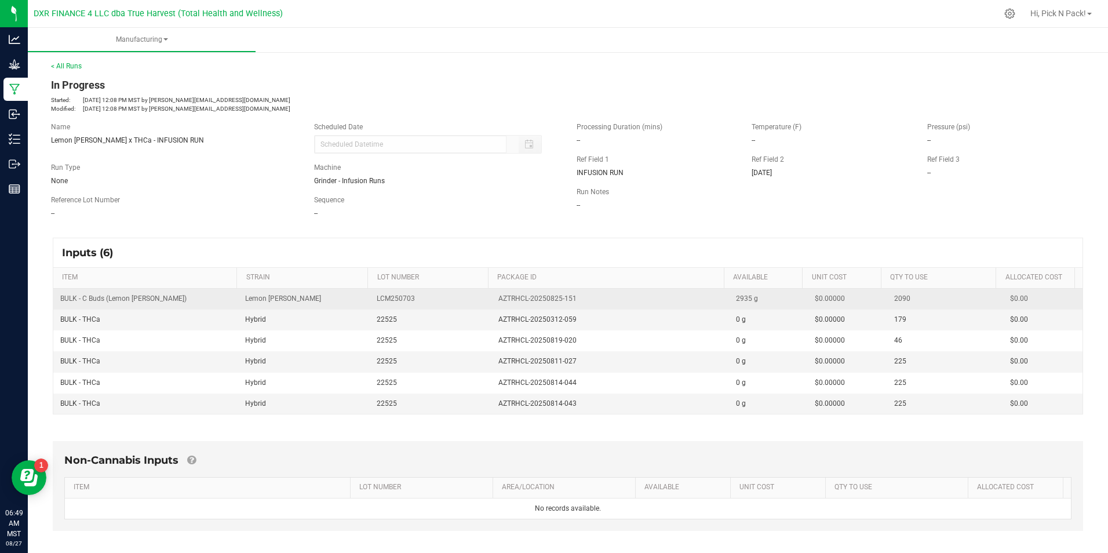
drag, startPoint x: 420, startPoint y: 297, endPoint x: 361, endPoint y: 301, distance: 58.6
click at [361, 301] on tr "BULK - C Buds (Lemon [PERSON_NAME]) Lemon [PERSON_NAME] LCM250703 AZTRHCL-20250…" at bounding box center [567, 299] width 1029 height 21
click at [283, 303] on td "Lemon [PERSON_NAME]" at bounding box center [304, 299] width 132 height 21
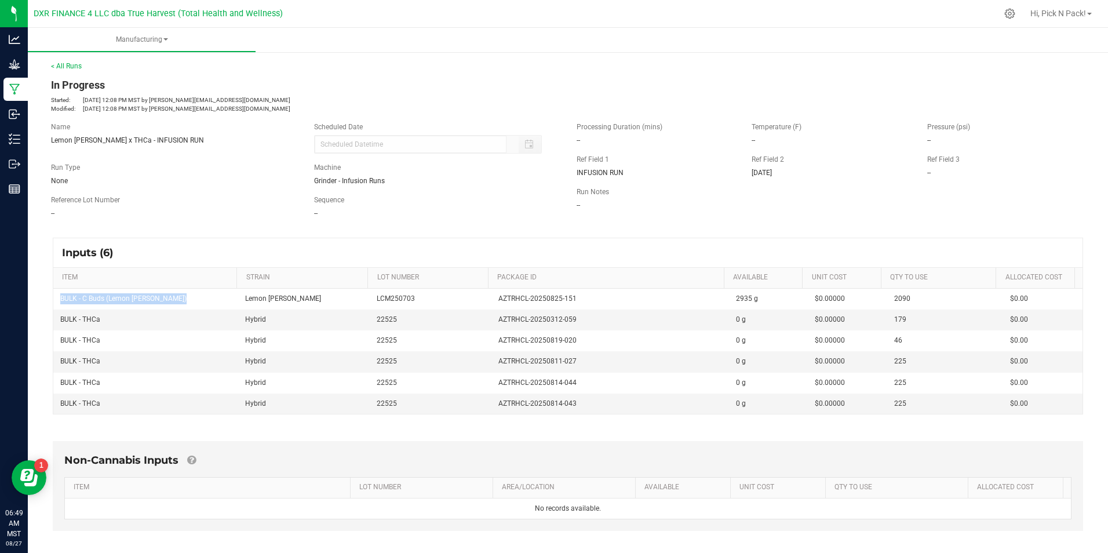
drag, startPoint x: 173, startPoint y: 296, endPoint x: 52, endPoint y: 293, distance: 121.2
click at [52, 293] on div "Inputs (6) ITEM STRAIN LOT NUMBER PACKAGE ID AVAILABLE Unit Cost QTY TO USE All…" at bounding box center [567, 326] width 1051 height 198
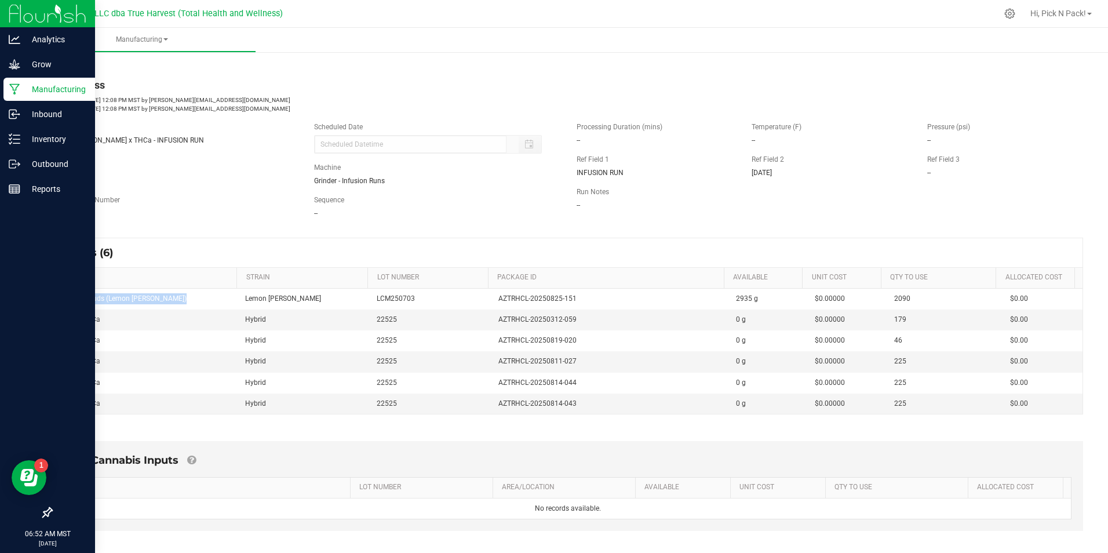
click at [56, 88] on p "Manufacturing" at bounding box center [55, 89] width 70 height 14
